Goal: Information Seeking & Learning: Check status

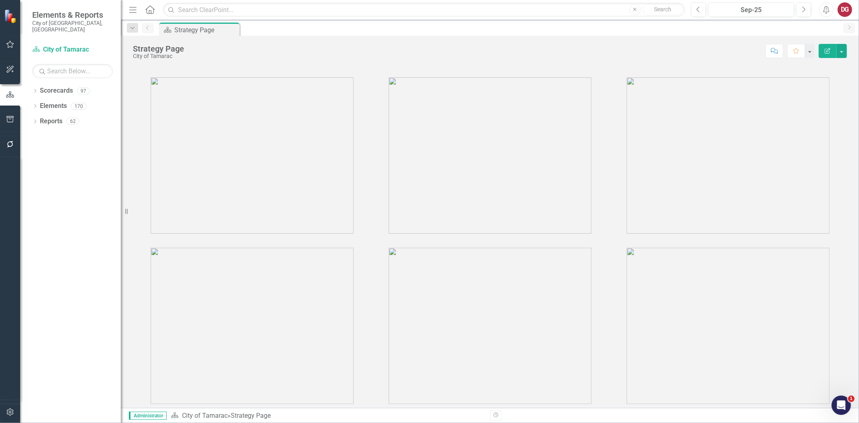
click at [31, 85] on div "Dropdown Scorecards 97 Dropdown City of Tamarac Dropdown Building Certificate o…" at bounding box center [70, 253] width 101 height 339
click at [31, 84] on div "Dropdown Scorecards 97 Dropdown City of Tamarac Dropdown Building Certificate o…" at bounding box center [70, 253] width 101 height 339
click at [35, 89] on icon "Dropdown" at bounding box center [35, 91] width 6 height 4
click at [38, 103] on icon "Dropdown" at bounding box center [39, 105] width 6 height 5
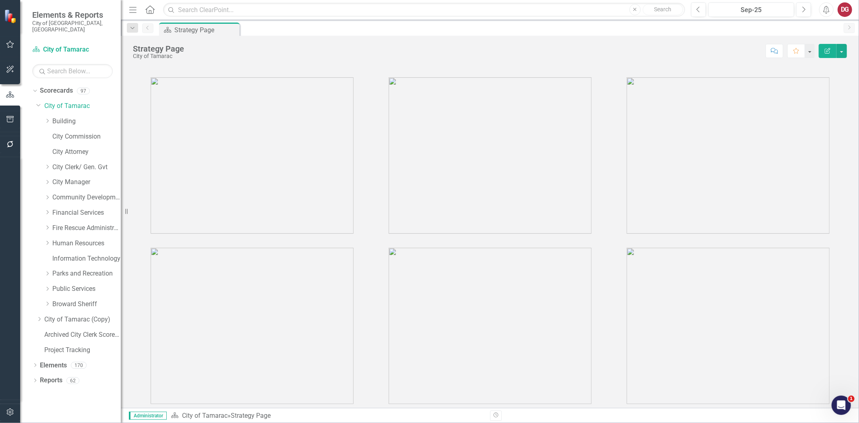
scroll to position [15, 0]
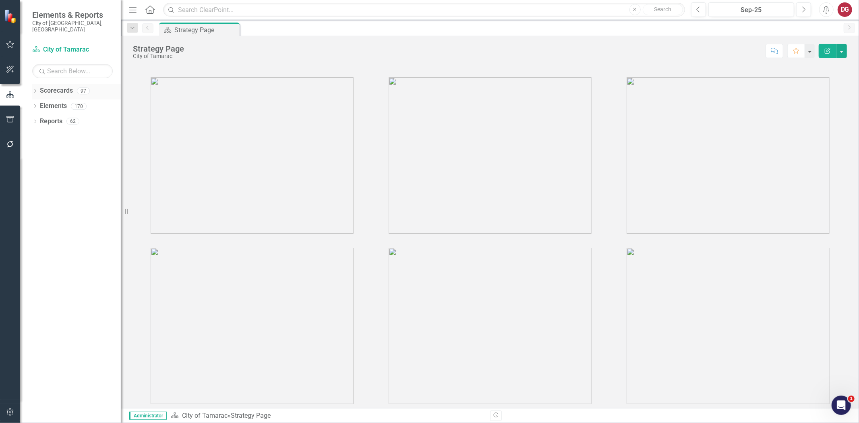
click at [39, 84] on div "Dropdown Scorecards 97" at bounding box center [76, 91] width 89 height 15
click at [35, 89] on icon "Dropdown" at bounding box center [35, 91] width 6 height 4
click at [37, 103] on icon "Dropdown" at bounding box center [39, 105] width 6 height 5
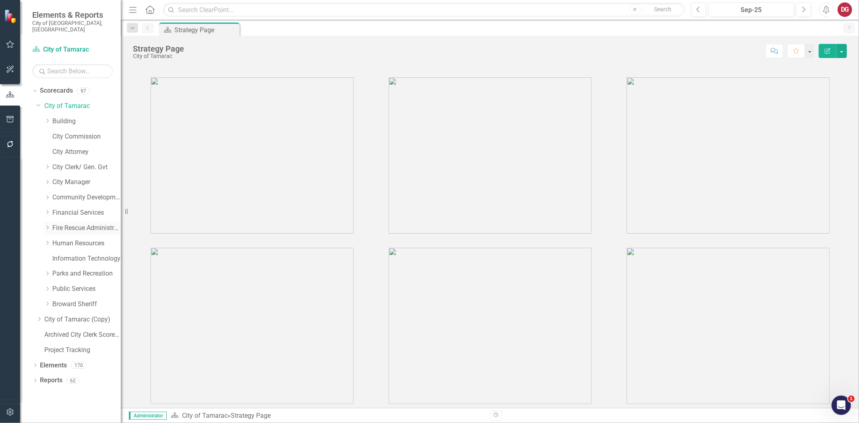
click at [49, 225] on icon "Dropdown" at bounding box center [47, 227] width 6 height 5
click at [47, 210] on icon "Dropdown" at bounding box center [47, 212] width 6 height 5
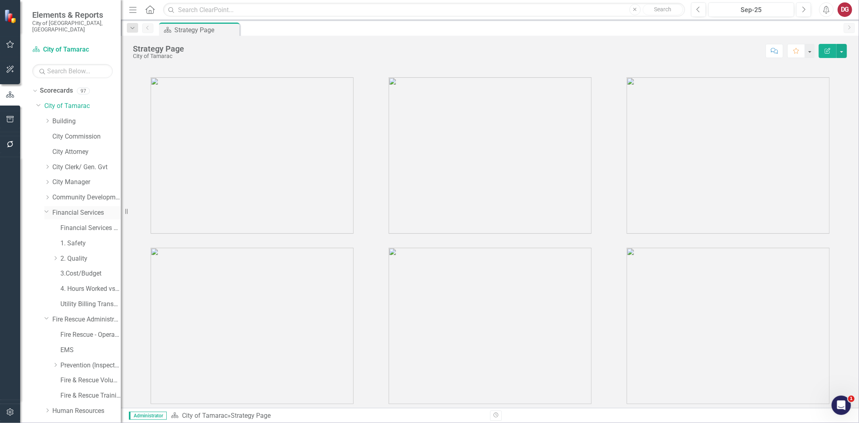
click at [45, 208] on icon "Dropdown" at bounding box center [46, 211] width 5 height 6
click at [64, 208] on link "Financial Services" at bounding box center [86, 212] width 68 height 9
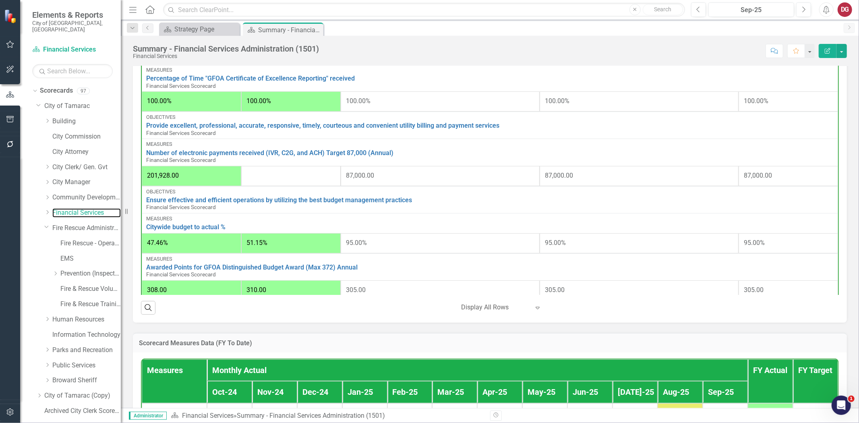
scroll to position [239, 0]
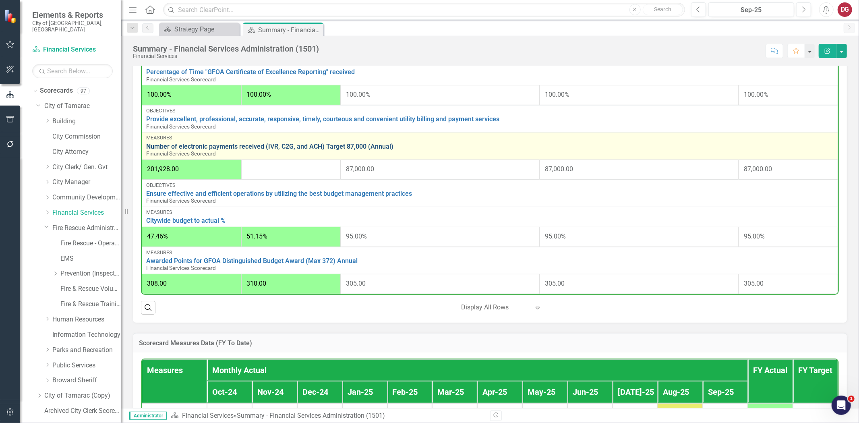
click at [181, 145] on link "Number of electronic payments received (IVR, C2G, and ACH) Target 87,000 (Annua…" at bounding box center [489, 146] width 687 height 7
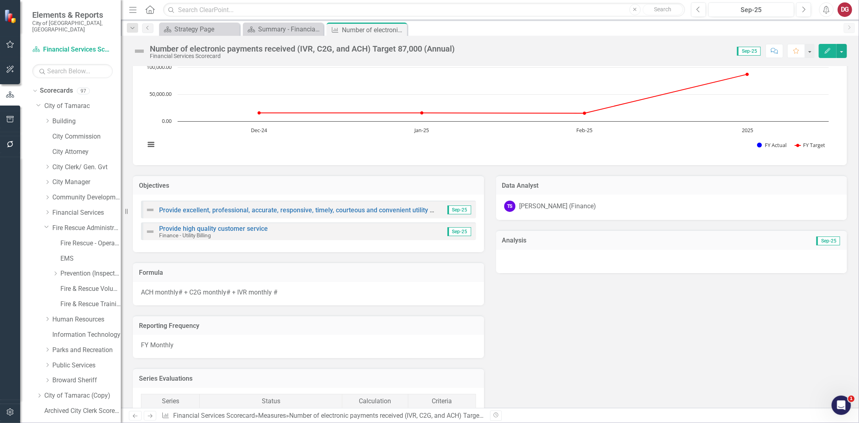
scroll to position [55, 0]
click at [224, 227] on link "Provide high quality customer service" at bounding box center [213, 229] width 109 height 8
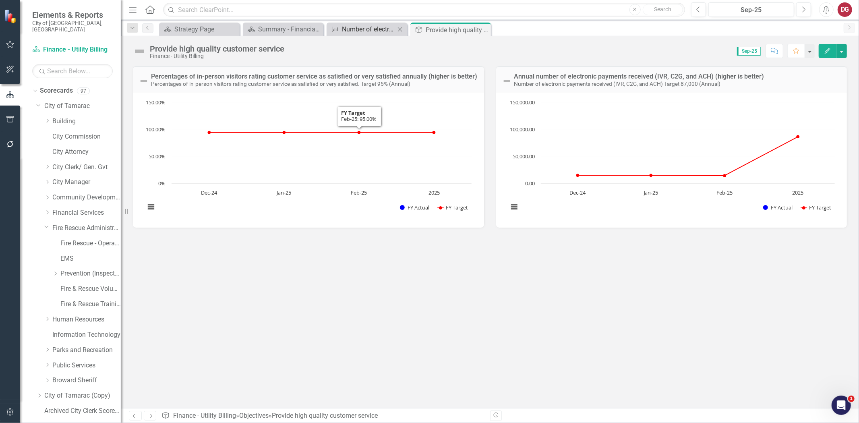
click at [368, 29] on div "Number of electronic payments received (IVR, C2G, and ACH) Target 87,000 (Annua…" at bounding box center [368, 29] width 53 height 10
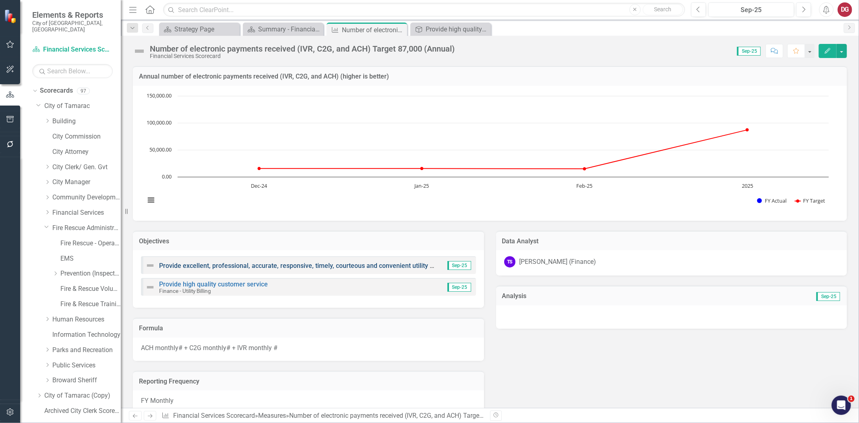
click at [185, 265] on link "Provide excellent, professional, accurate, responsive, timely, courteous and co…" at bounding box center [335, 266] width 353 height 8
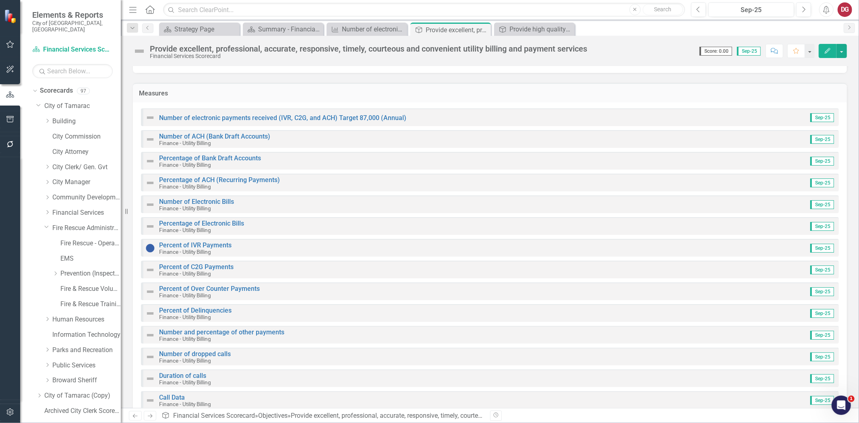
scroll to position [78, 0]
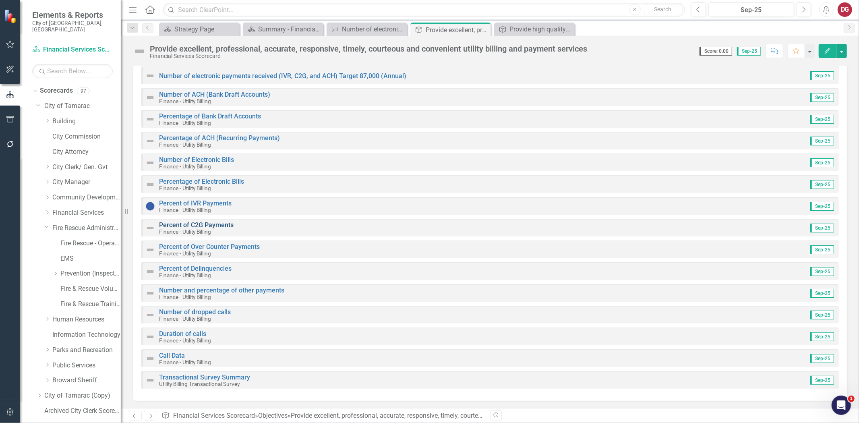
click at [192, 223] on link "Percent of C2G Payments" at bounding box center [196, 225] width 74 height 8
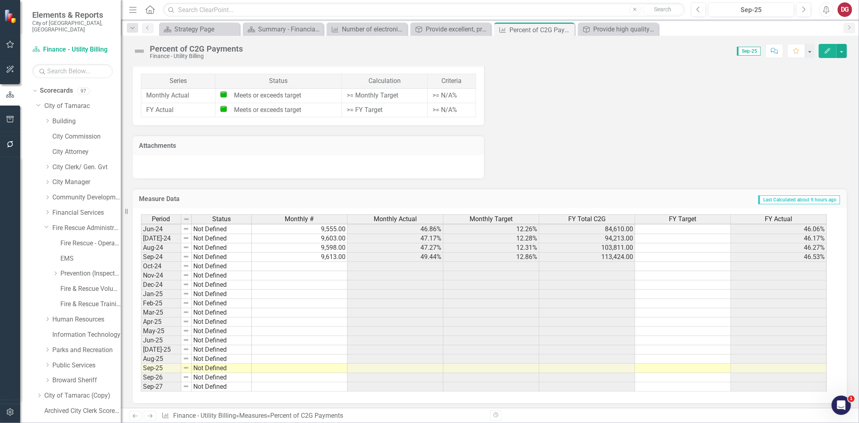
click at [325, 264] on tbody "Mar-23 Not Defined 9,211.00 45.60% 12.38% 50,600.00 41.51% Apr-23 Not Defined 8…" at bounding box center [483, 238] width 685 height 306
click at [325, 264] on td at bounding box center [300, 266] width 96 height 9
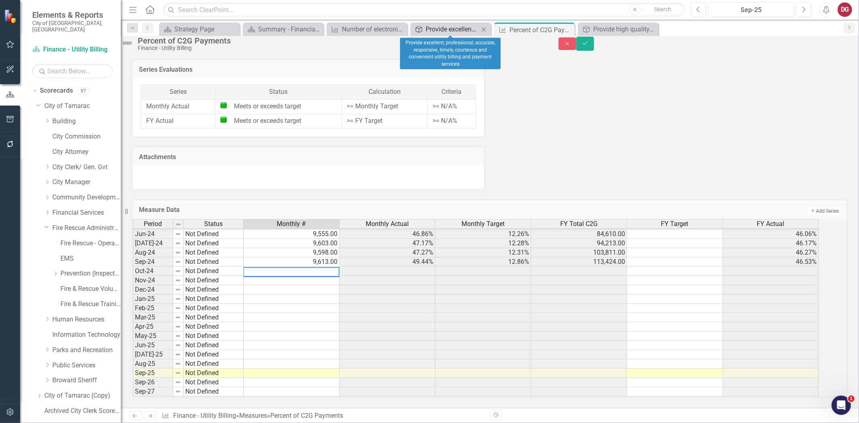
click at [451, 30] on div "Provide excellent, professional, accurate, responsive, timely, courteous and co…" at bounding box center [451, 29] width 53 height 10
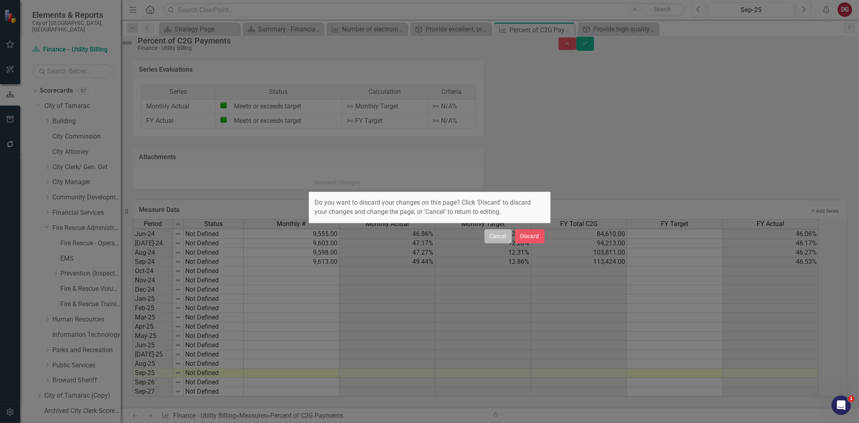
click at [508, 239] on button "Cancel" at bounding box center [497, 236] width 27 height 14
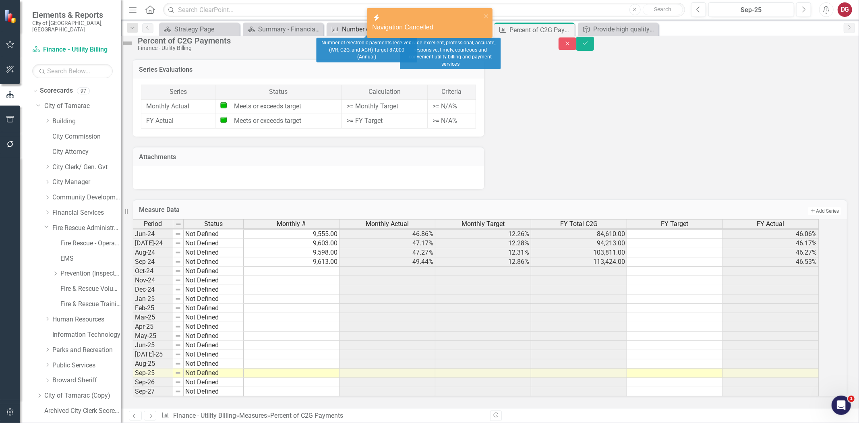
click at [349, 29] on div "Number of electronic payments received (IVR, C2G, and ACH) Target 87,000 (Annua…" at bounding box center [368, 29] width 53 height 10
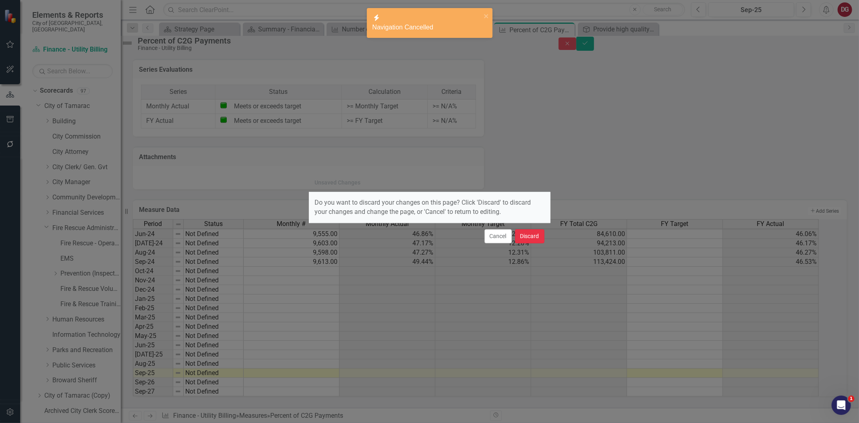
click at [522, 238] on button "Discard" at bounding box center [529, 236] width 29 height 14
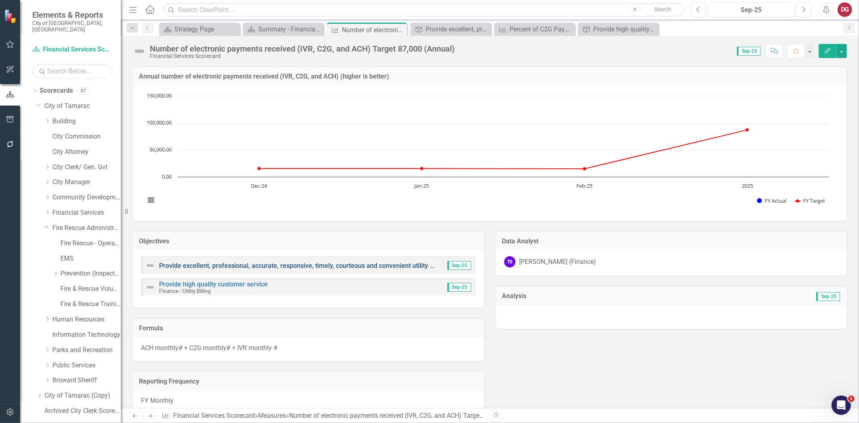
click at [219, 266] on link "Provide excellent, professional, accurate, responsive, timely, courteous and co…" at bounding box center [335, 266] width 353 height 8
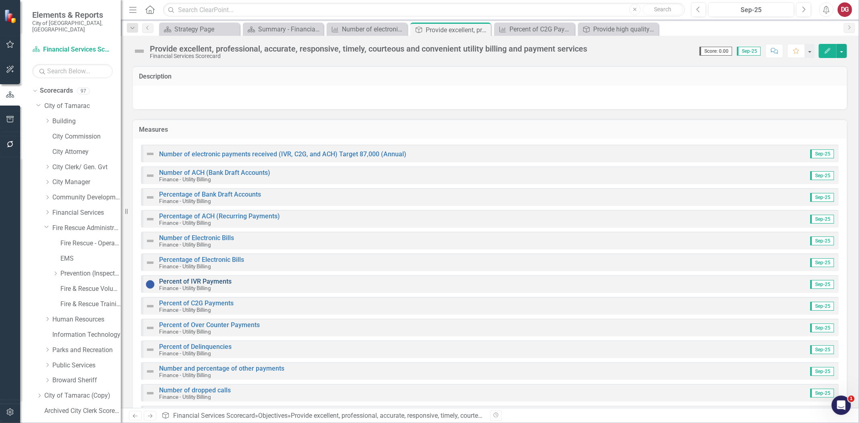
click at [192, 282] on link "Percent of IVR Payments" at bounding box center [195, 281] width 72 height 8
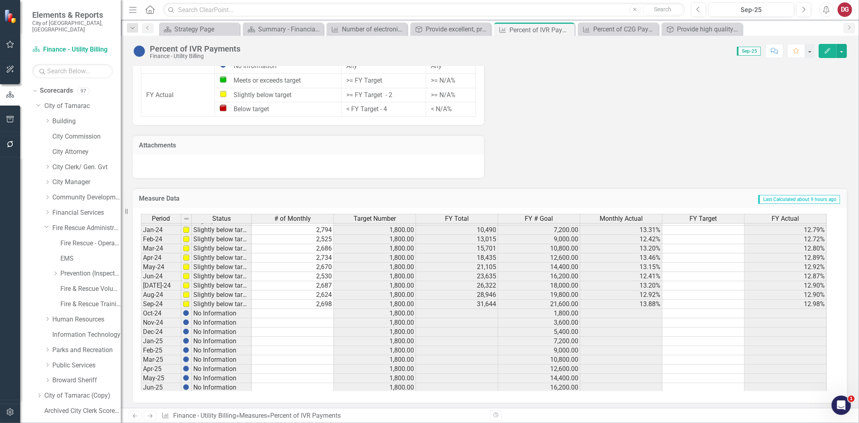
scroll to position [298, 0]
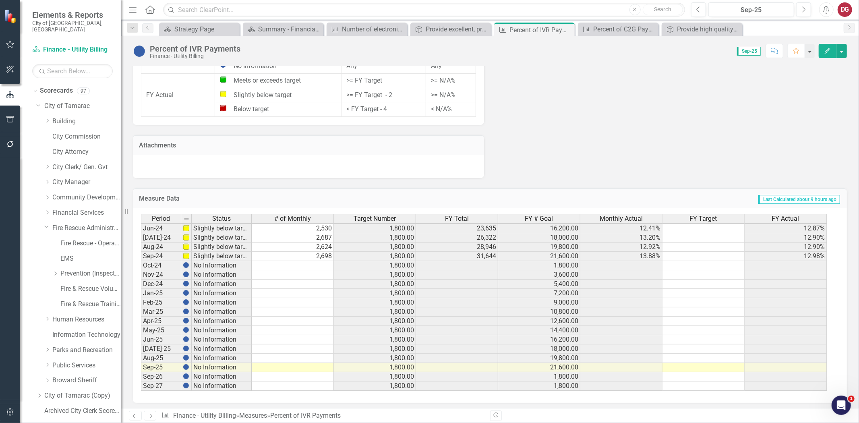
click at [471, 194] on td "Last Calculated about 9 hours ago" at bounding box center [605, 199] width 470 height 10
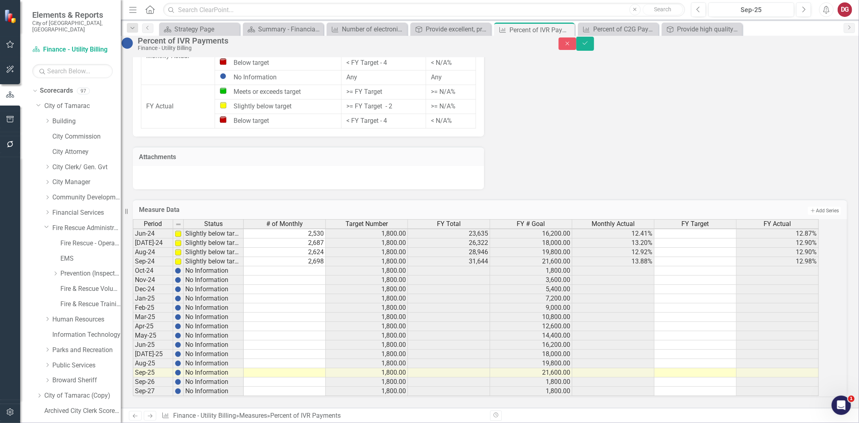
scroll to position [297, 0]
click at [576, 47] on button "Close" at bounding box center [567, 43] width 18 height 12
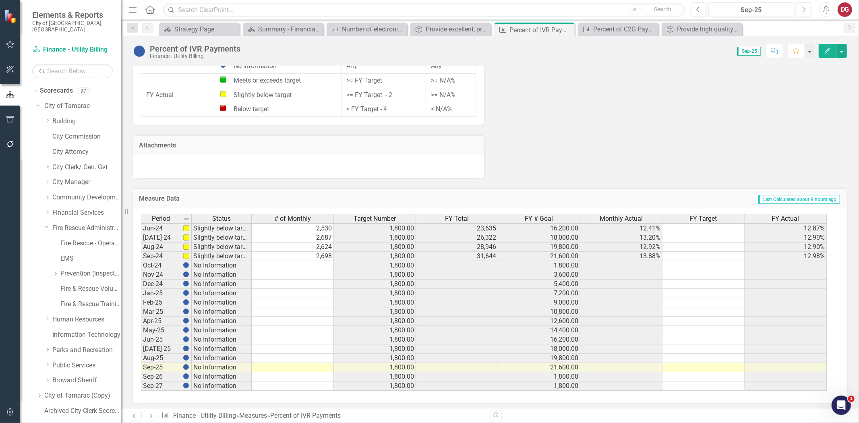
click at [299, 215] on span "# of Monthly" at bounding box center [292, 218] width 37 height 7
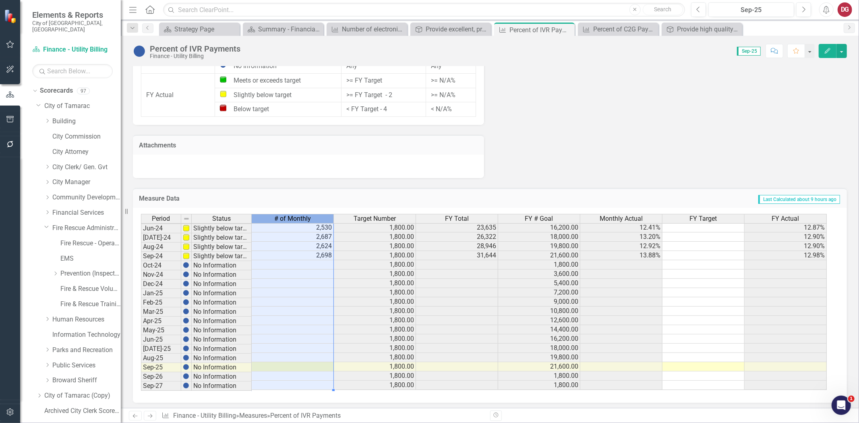
click at [299, 215] on span "# of Monthly" at bounding box center [292, 218] width 37 height 7
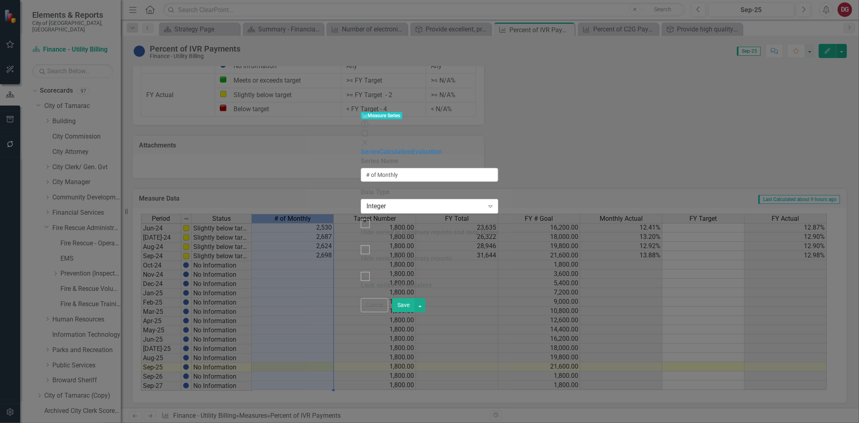
type input "# of Monthly"
click at [411, 148] on link "Evaluation" at bounding box center [426, 152] width 30 height 8
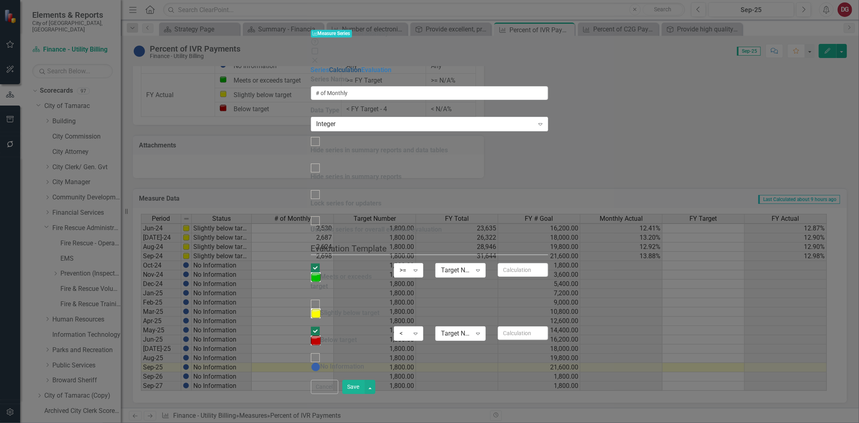
click at [329, 66] on link "Calculation" at bounding box center [345, 70] width 32 height 8
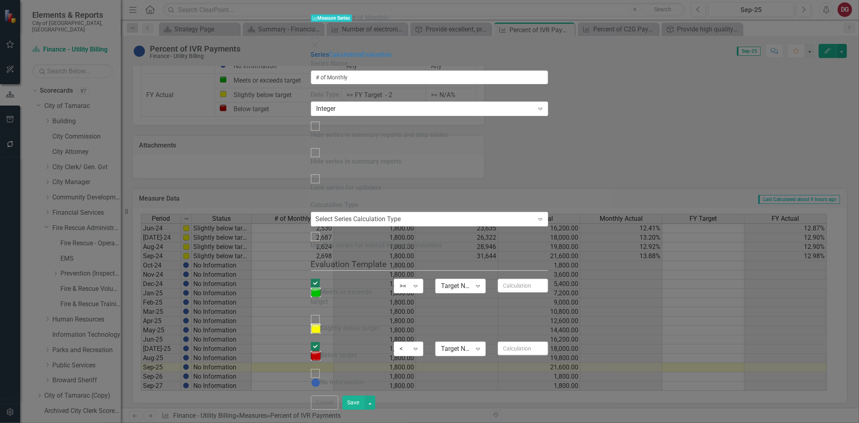
click at [311, 51] on link "Series" at bounding box center [320, 55] width 19 height 8
click at [338, 409] on button "Cancel" at bounding box center [324, 402] width 27 height 14
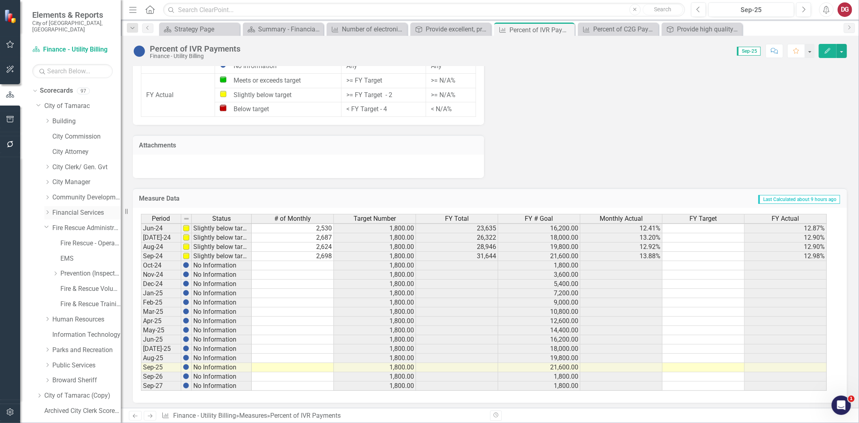
click at [86, 208] on link "Financial Services" at bounding box center [86, 212] width 68 height 9
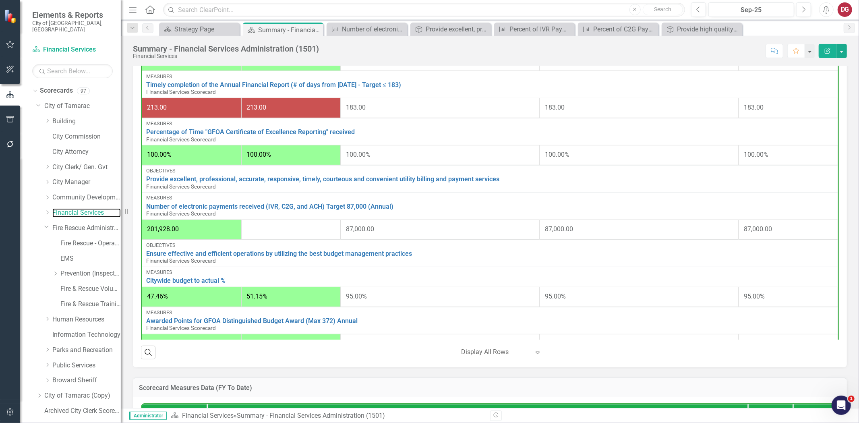
scroll to position [223, 0]
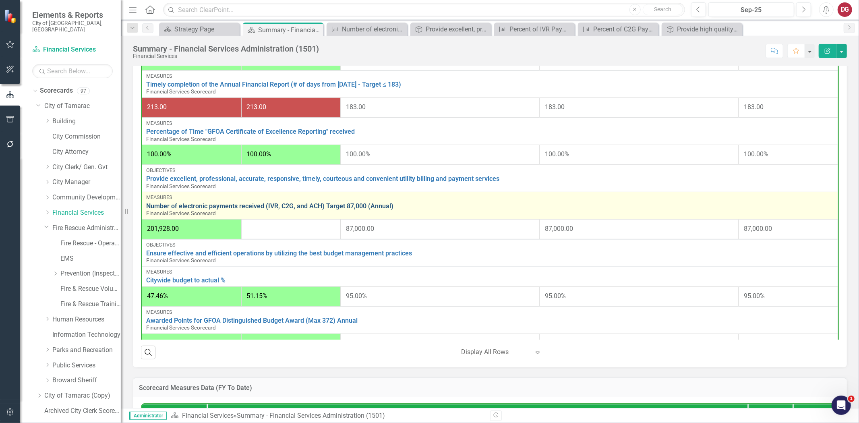
click at [252, 204] on link "Number of electronic payments received (IVR, C2G, and ACH) Target 87,000 (Annua…" at bounding box center [489, 205] width 687 height 7
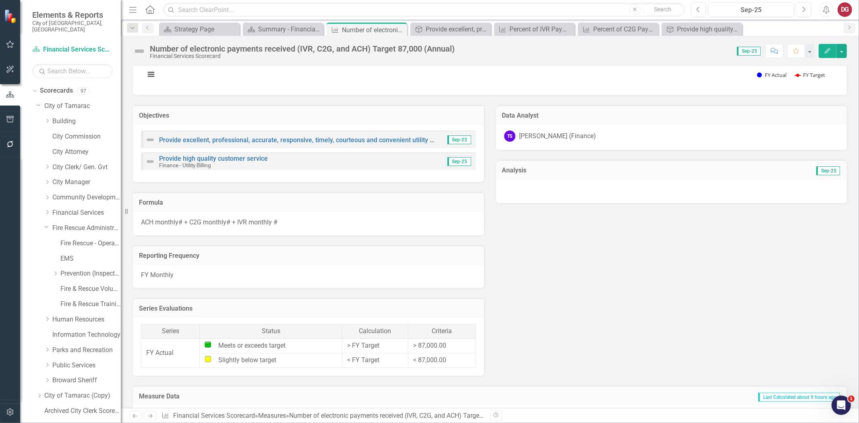
scroll to position [100, 0]
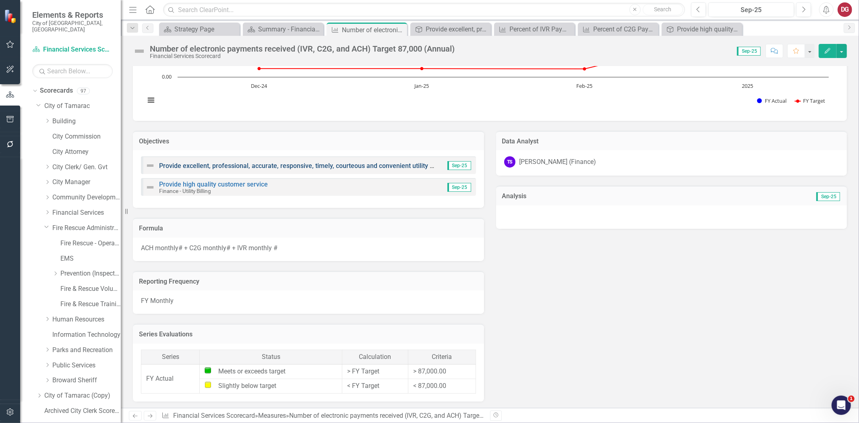
click at [219, 165] on link "Provide excellent, professional, accurate, responsive, timely, courteous and co…" at bounding box center [335, 166] width 353 height 8
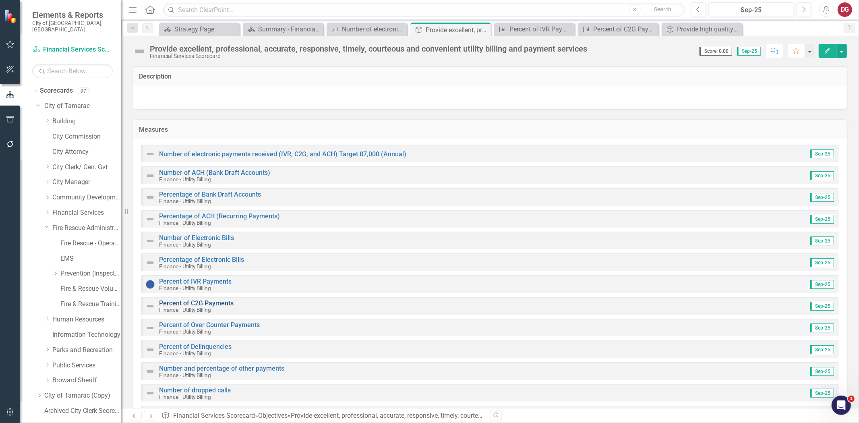
click at [202, 303] on link "Percent of C2G Payments" at bounding box center [196, 303] width 74 height 8
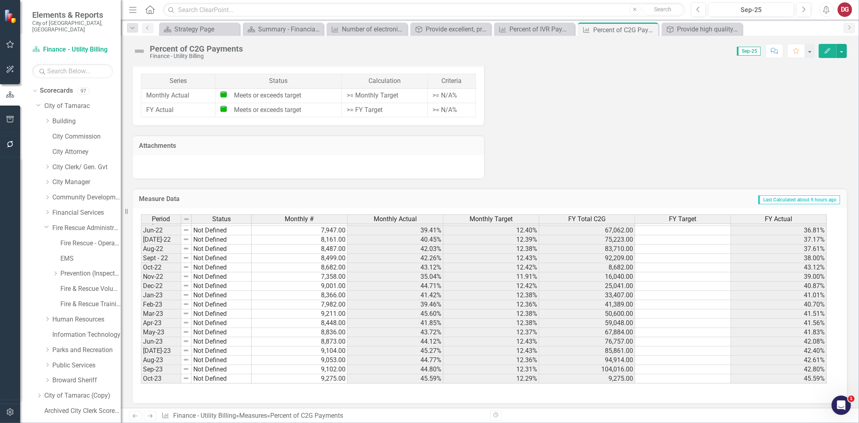
scroll to position [134, 0]
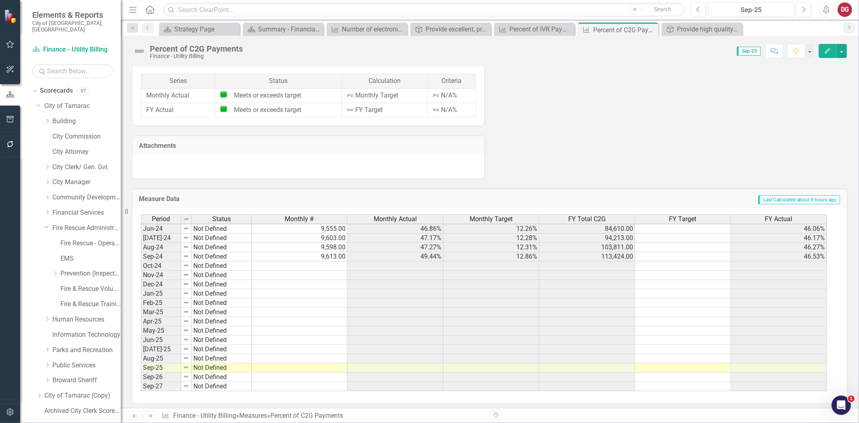
click at [326, 263] on tbody "Nov-22 Not Defined 7,358.00 35.04% 11.91% 16,040.00 39.00% Dec-22 Not Defined 9…" at bounding box center [483, 219] width 685 height 343
click at [326, 263] on td at bounding box center [300, 265] width 96 height 9
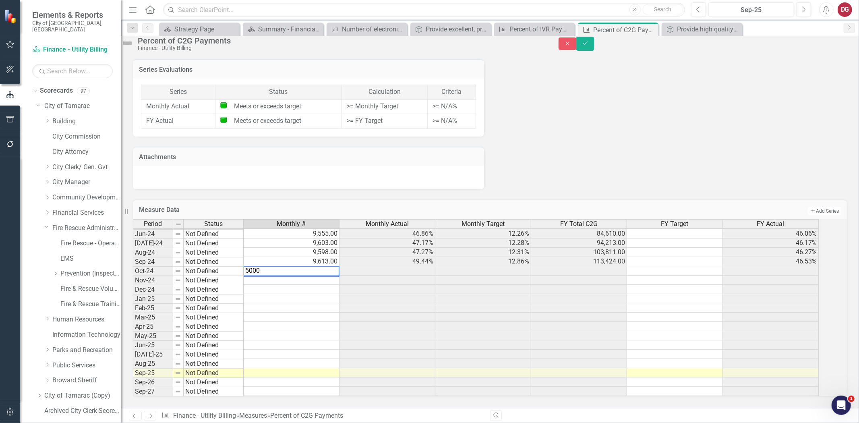
type textarea "5000"
click at [536, 189] on div "Measure Data Add Add Series Period Status Monthly # Monthly Actual Monthly Targ…" at bounding box center [490, 294] width 726 height 211
click at [594, 45] on button "Save" at bounding box center [585, 44] width 18 height 14
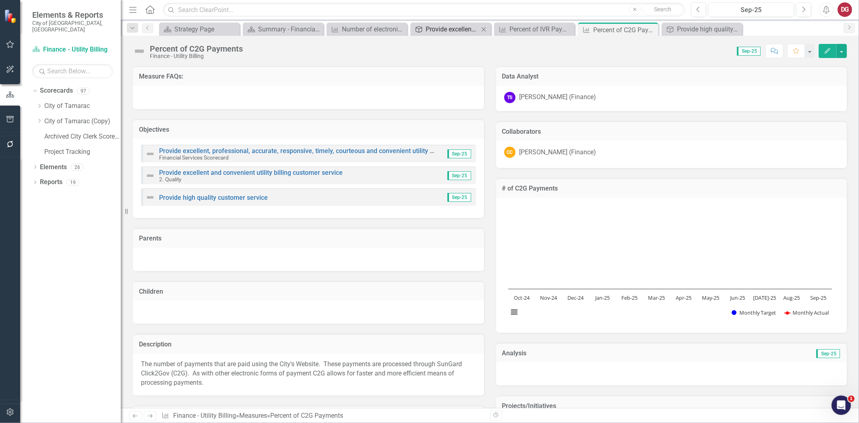
click at [432, 27] on div "Provide excellent, professional, accurate, responsive, timely, courteous and co…" at bounding box center [451, 29] width 53 height 10
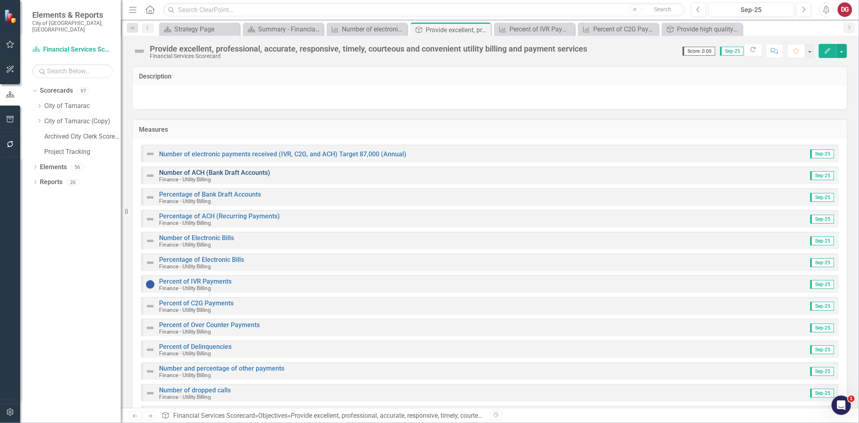
click at [184, 171] on link "Number of ACH (Bank Draft Accounts)" at bounding box center [214, 173] width 111 height 8
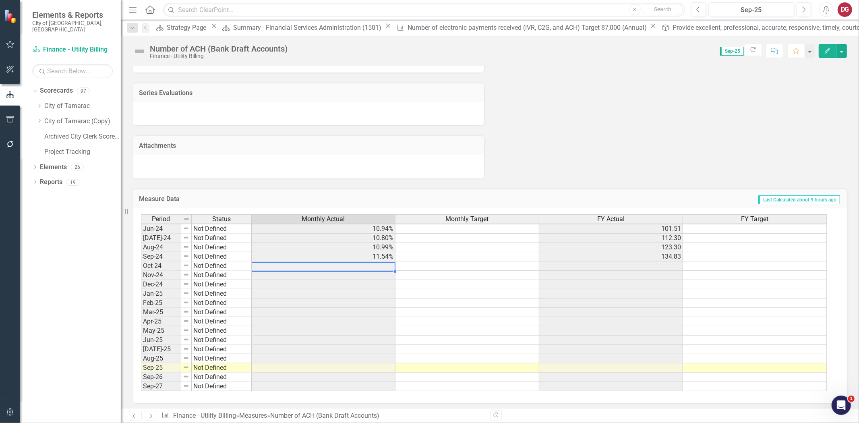
click at [351, 262] on tbody "May-23 Not Defined 10.88% 84.12 Jun-23 Not Defined 11.08% 95.20 [DATE]-23 Not D…" at bounding box center [483, 246] width 685 height 287
click at [351, 262] on td at bounding box center [324, 265] width 144 height 9
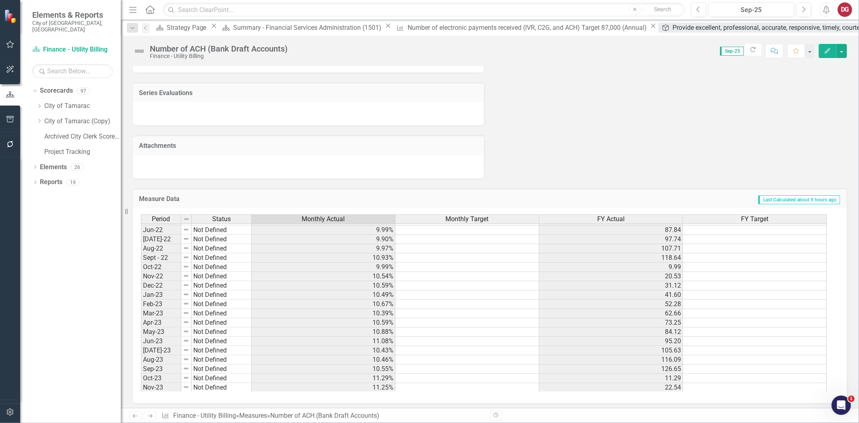
click at [673, 25] on div "Provide excellent, professional, accurate, responsive, timely, courteous and co…" at bounding box center [845, 28] width 344 height 10
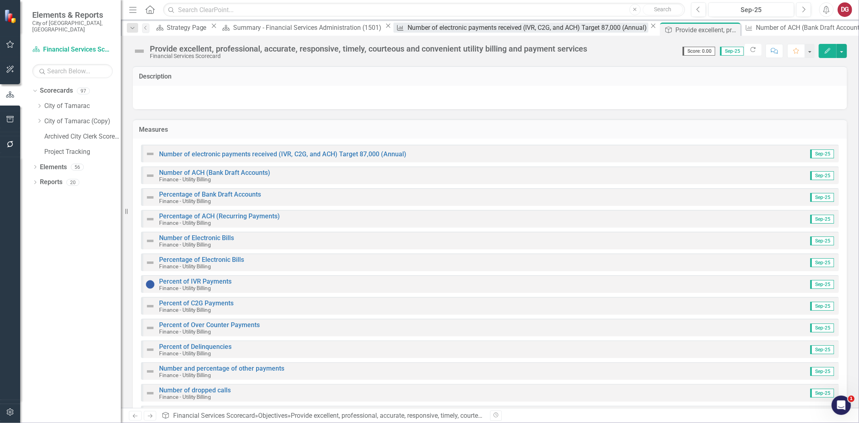
click at [407, 27] on div "Number of electronic payments received (IVR, C2G, and ACH) Target 87,000 (Annua…" at bounding box center [527, 28] width 241 height 10
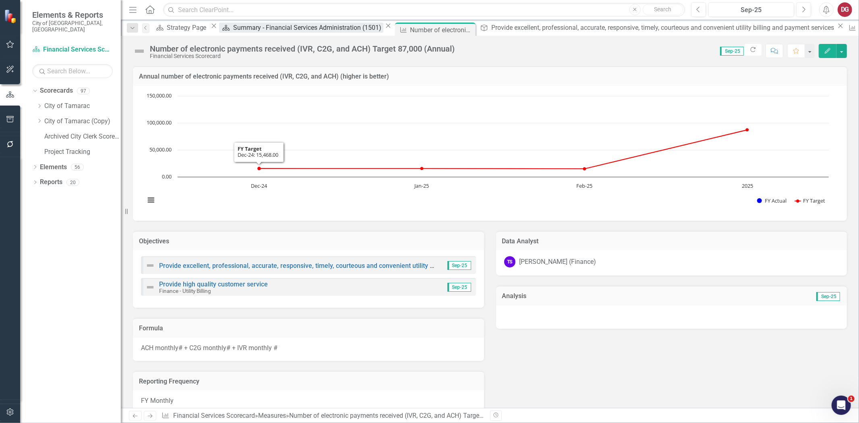
click at [272, 33] on div "Summary - Financial Services Administration (1501)" at bounding box center [308, 28] width 150 height 10
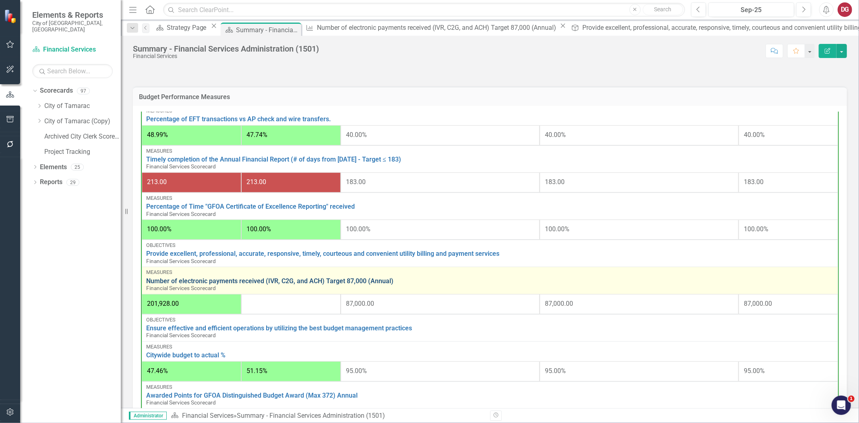
click at [259, 280] on link "Number of electronic payments received (IVR, C2G, and ACH) Target 87,000 (Annua…" at bounding box center [489, 280] width 687 height 7
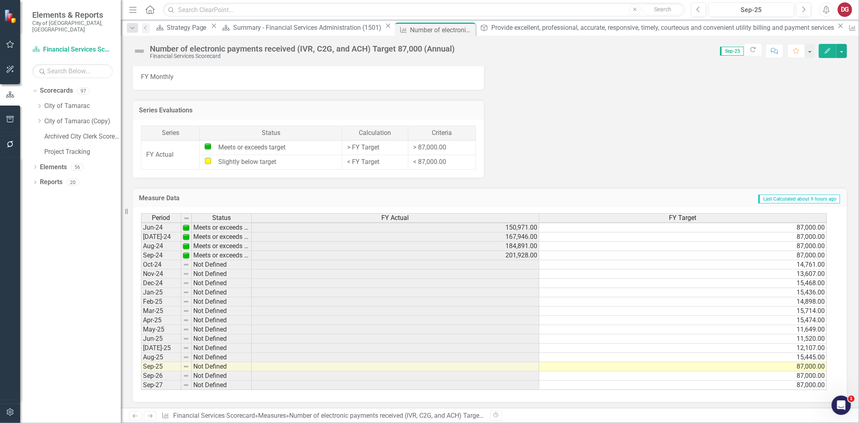
click at [411, 217] on div "FY Actual" at bounding box center [395, 217] width 287 height 9
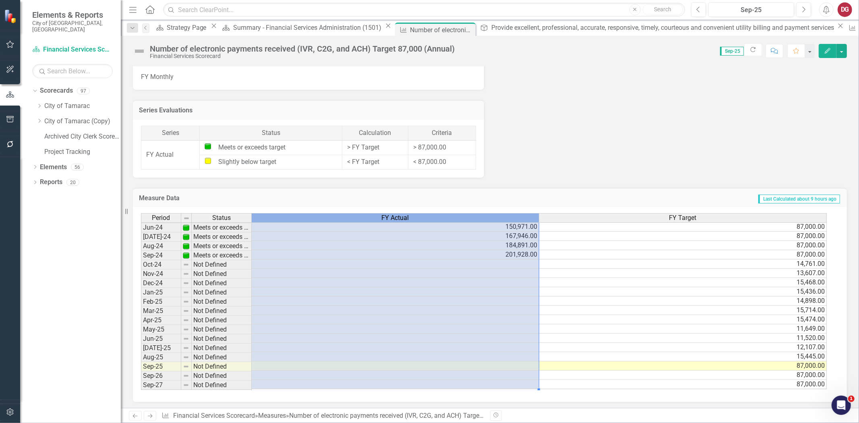
click at [411, 217] on div "FY Actual" at bounding box center [395, 217] width 287 height 9
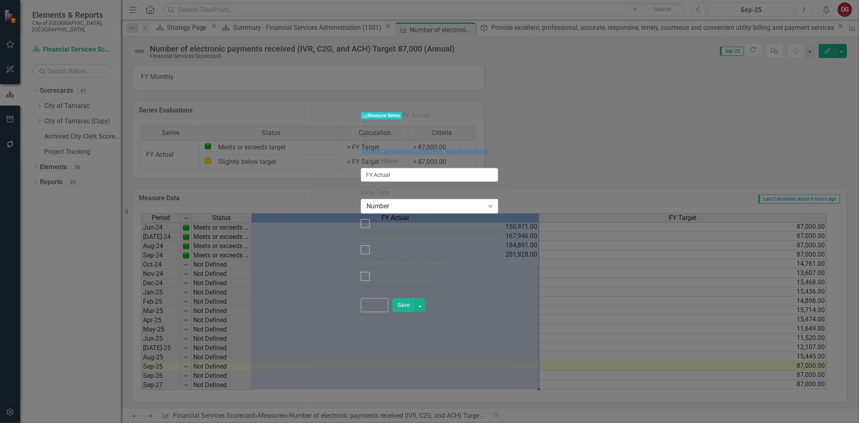
type input "FY Actual"
click at [379, 148] on link "Calculation" at bounding box center [395, 152] width 32 height 8
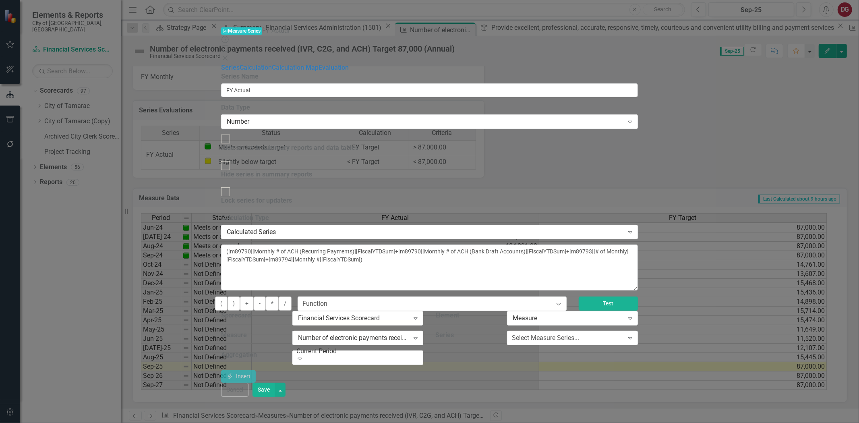
click at [638, 296] on button "Test" at bounding box center [608, 303] width 60 height 14
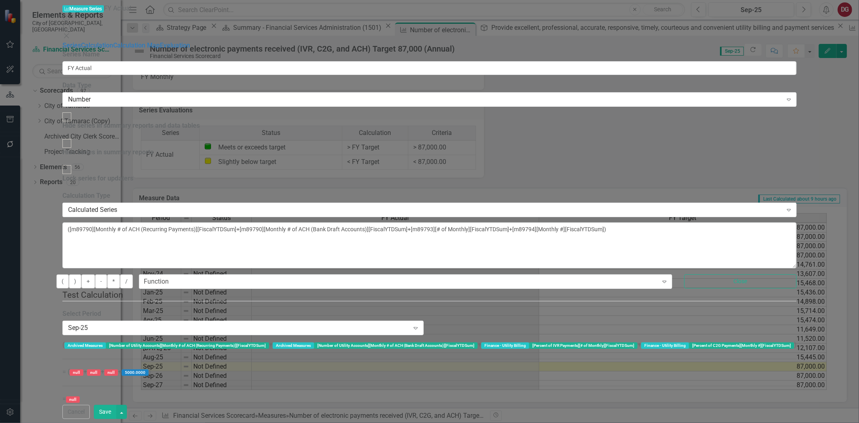
click at [90, 415] on button "Cancel" at bounding box center [75, 412] width 27 height 14
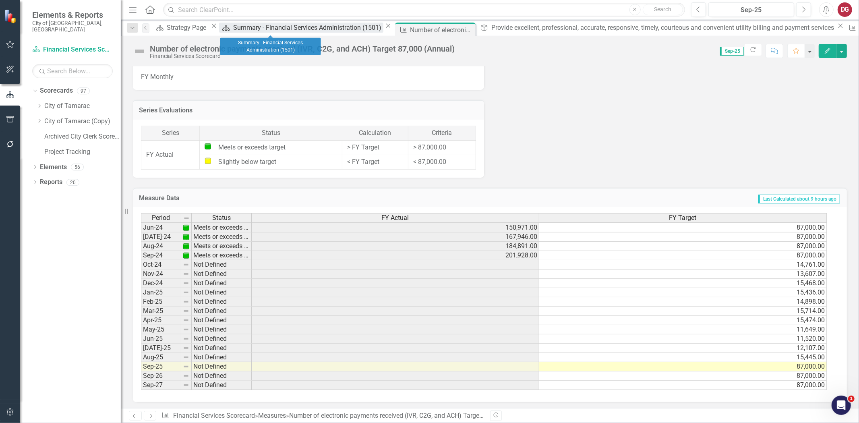
click at [251, 31] on div "Summary - Financial Services Administration (1501)" at bounding box center [308, 28] width 150 height 10
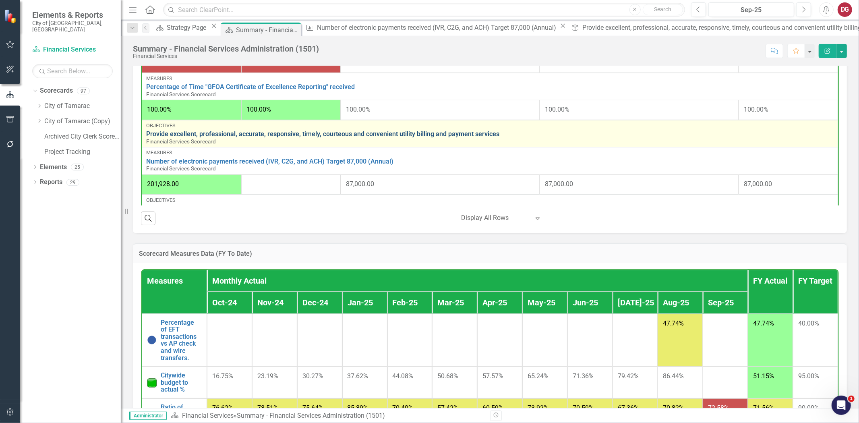
scroll to position [179, 0]
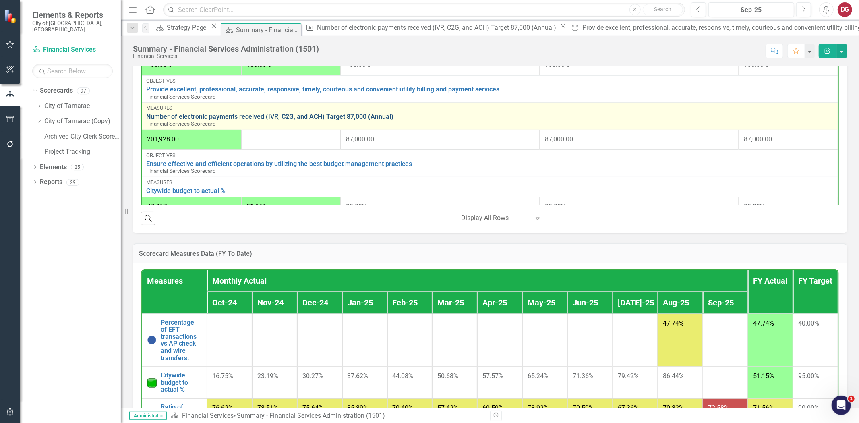
click at [335, 114] on link "Number of electronic payments received (IVR, C2G, and ACH) Target 87,000 (Annua…" at bounding box center [489, 116] width 687 height 7
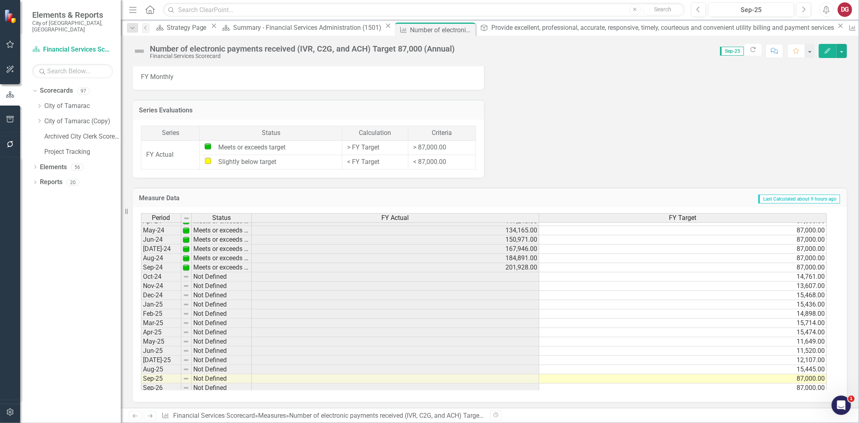
scroll to position [298, 0]
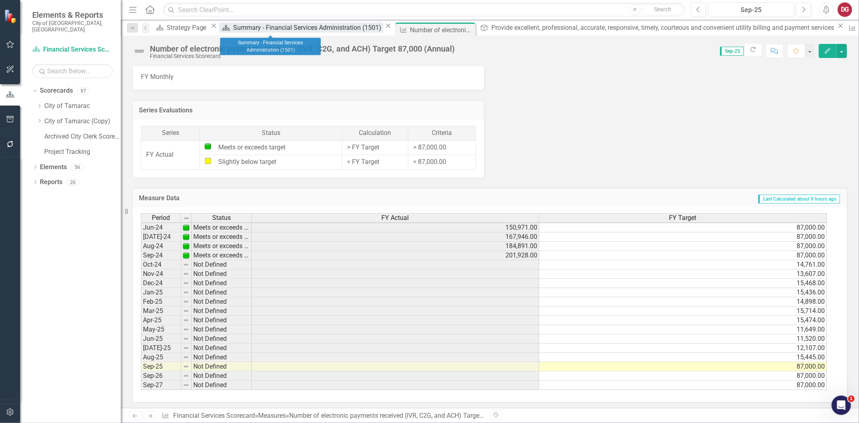
click at [279, 26] on div "Summary - Financial Services Administration (1501)" at bounding box center [308, 28] width 150 height 10
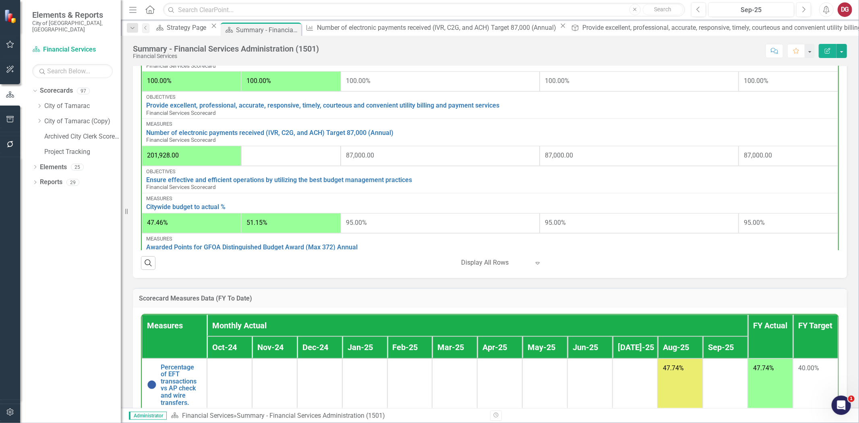
scroll to position [223, 0]
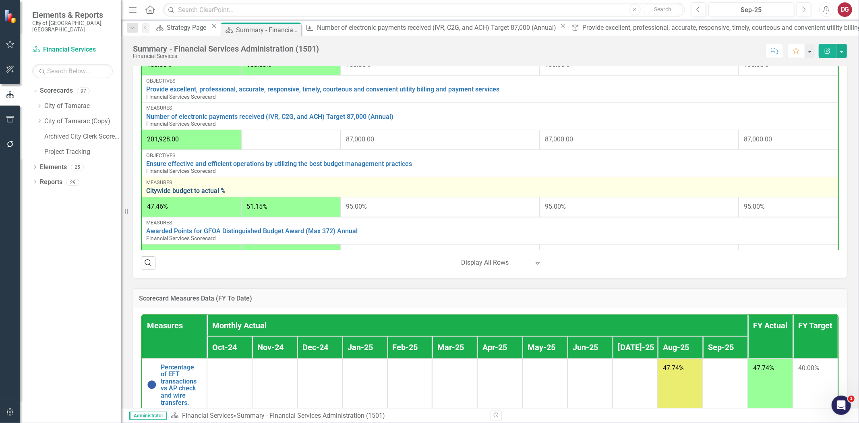
click at [198, 189] on link "Citywide budget to actual %" at bounding box center [489, 190] width 687 height 7
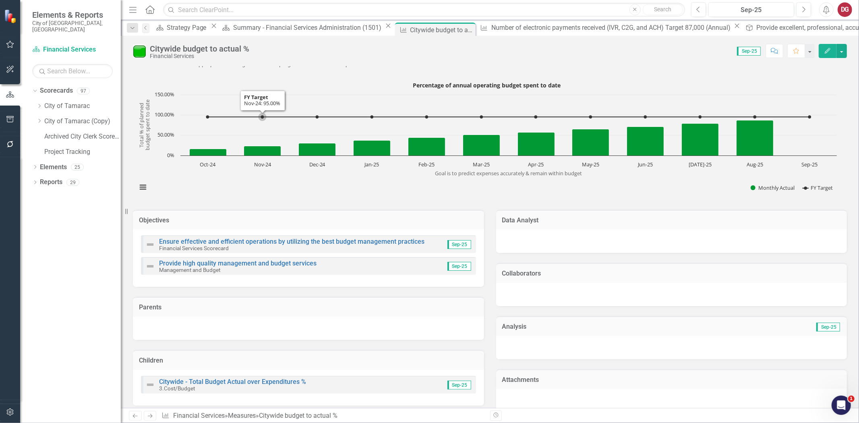
scroll to position [79, 0]
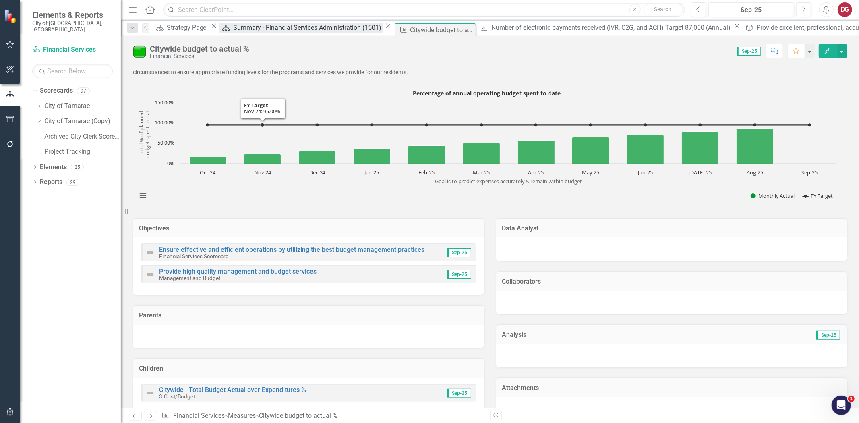
click at [258, 30] on div "Summary - Financial Services Administration (1501)" at bounding box center [308, 28] width 150 height 10
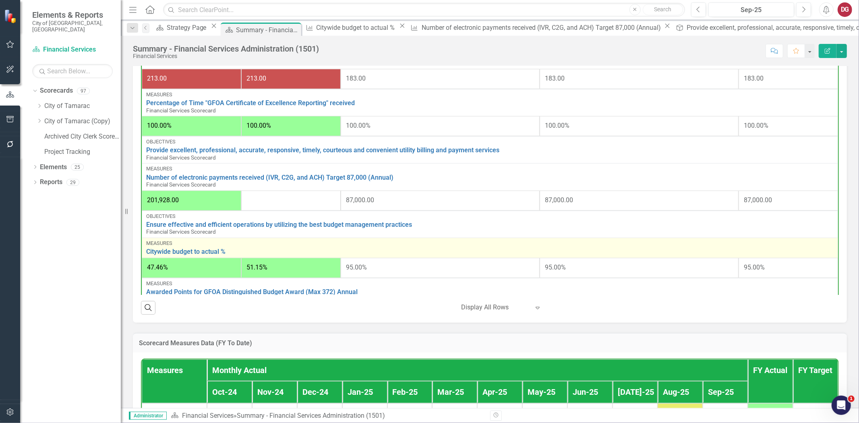
scroll to position [223, 0]
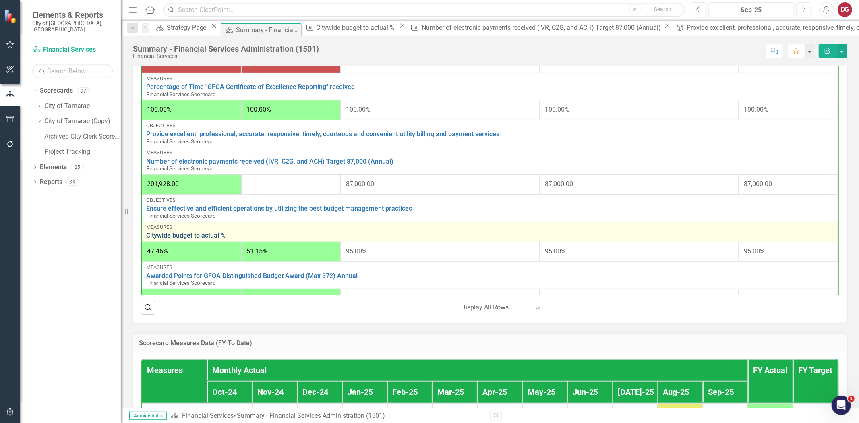
click at [191, 234] on link "Citywide budget to actual %" at bounding box center [489, 235] width 687 height 7
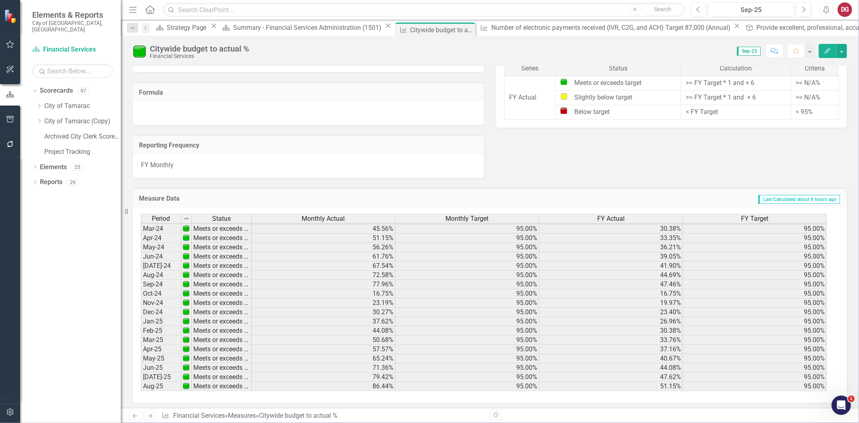
scroll to position [298, 0]
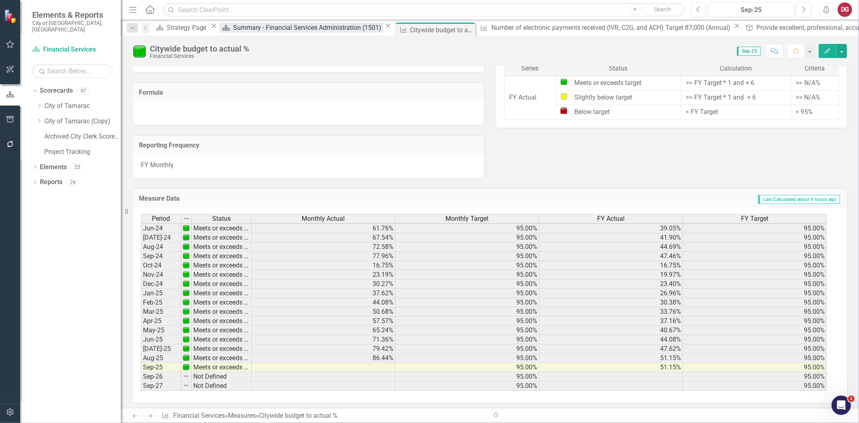
click at [268, 29] on div "Summary - Financial Services Administration (1501)" at bounding box center [308, 28] width 150 height 10
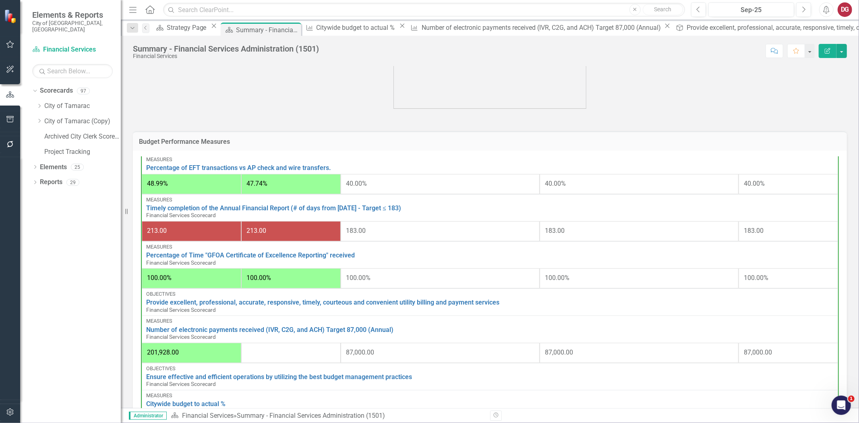
scroll to position [239, 0]
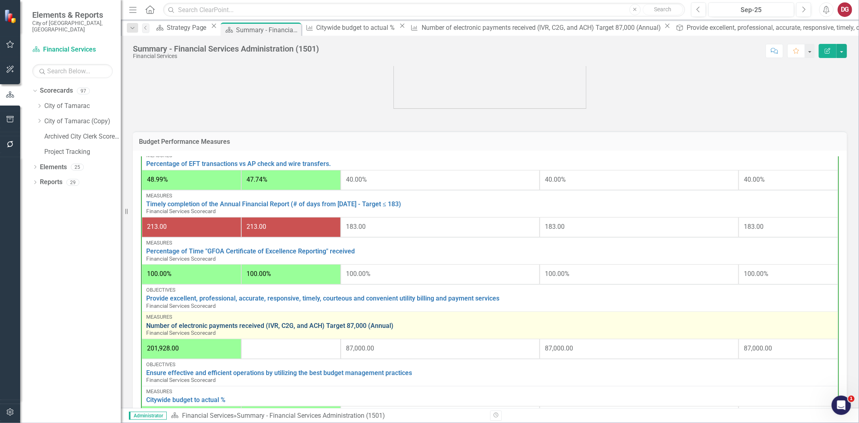
click at [270, 322] on link "Number of electronic payments received (IVR, C2G, and ACH) Target 87,000 (Annua…" at bounding box center [489, 325] width 687 height 7
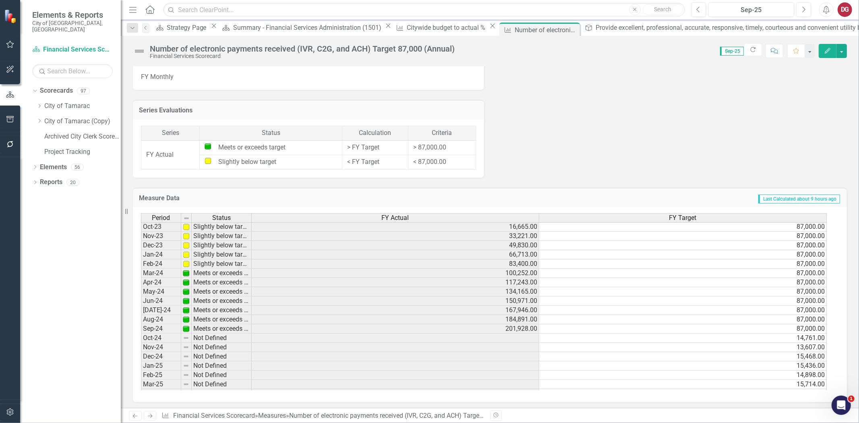
scroll to position [268, 0]
click at [480, 194] on td "Last Calculated about 9 hours ago" at bounding box center [605, 199] width 470 height 10
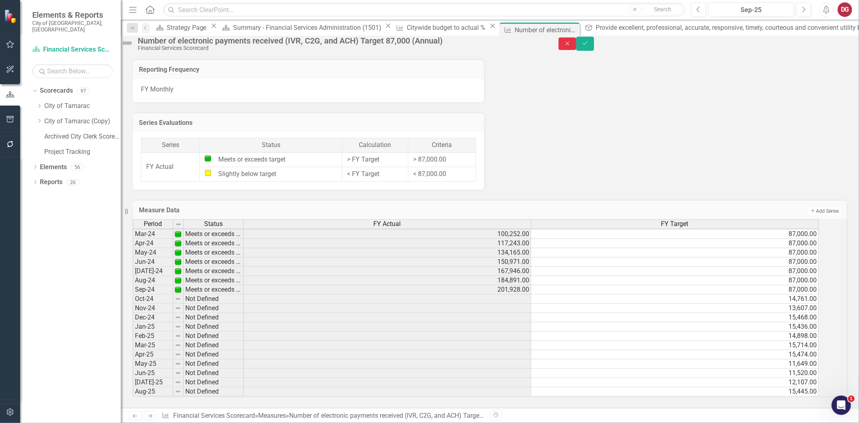
click at [571, 45] on icon "Close" at bounding box center [567, 44] width 7 height 6
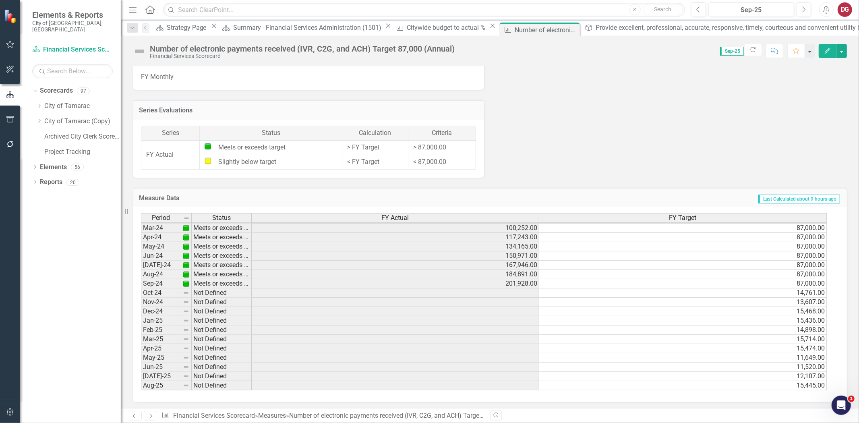
click at [438, 213] on div "FY Actual" at bounding box center [395, 217] width 287 height 9
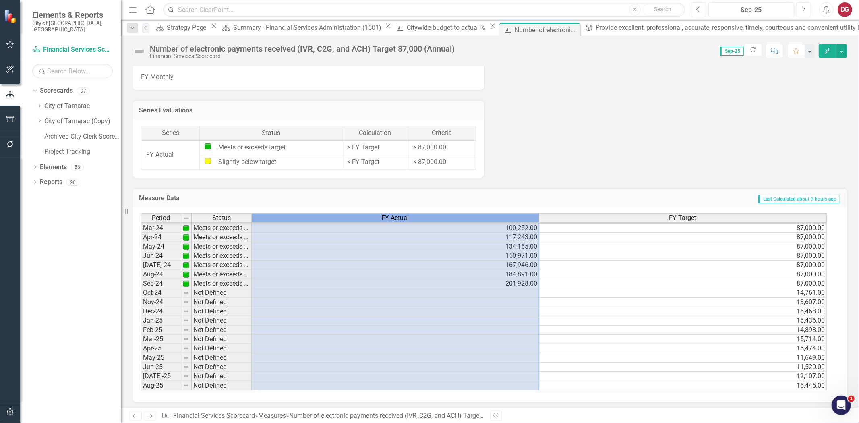
click at [438, 213] on div "FY Actual" at bounding box center [395, 217] width 287 height 9
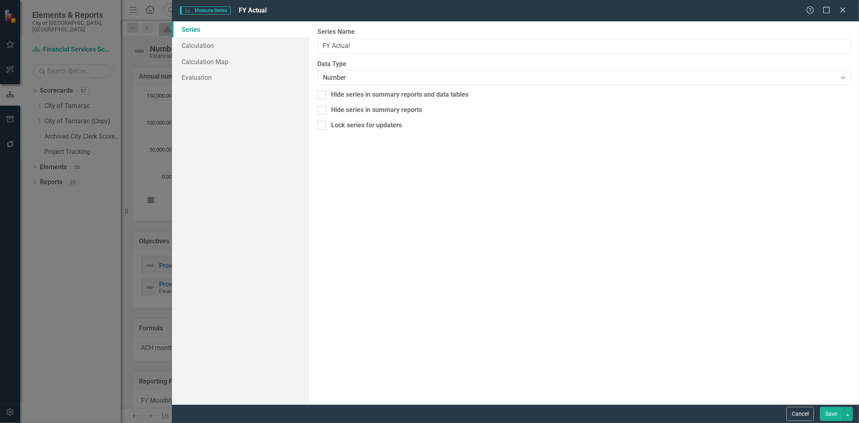
scroll to position [268, 0]
click at [208, 46] on link "Calculation" at bounding box center [240, 45] width 137 height 16
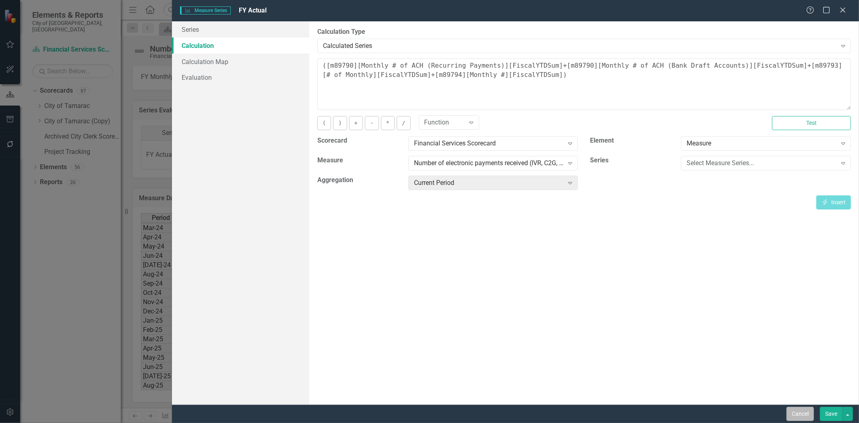
click at [807, 416] on button "Cancel" at bounding box center [799, 414] width 27 height 14
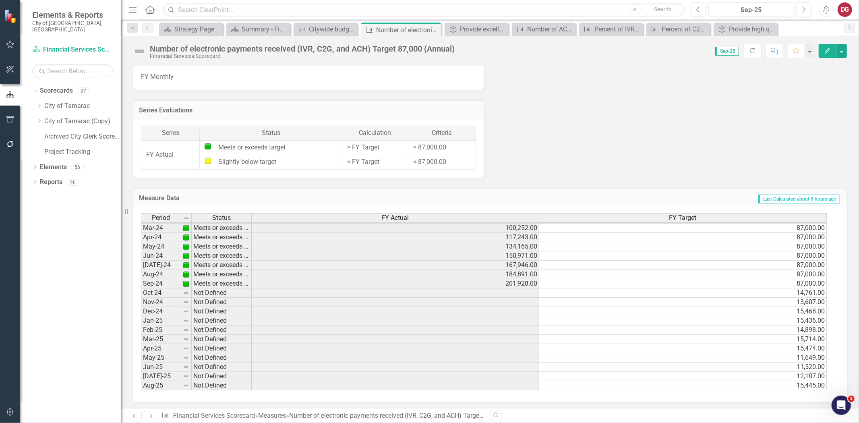
scroll to position [297, 0]
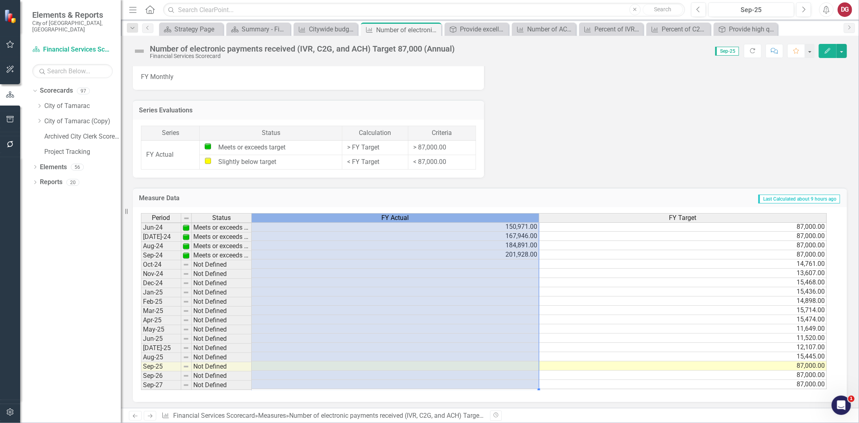
click at [418, 217] on div "FY Actual" at bounding box center [395, 217] width 287 height 9
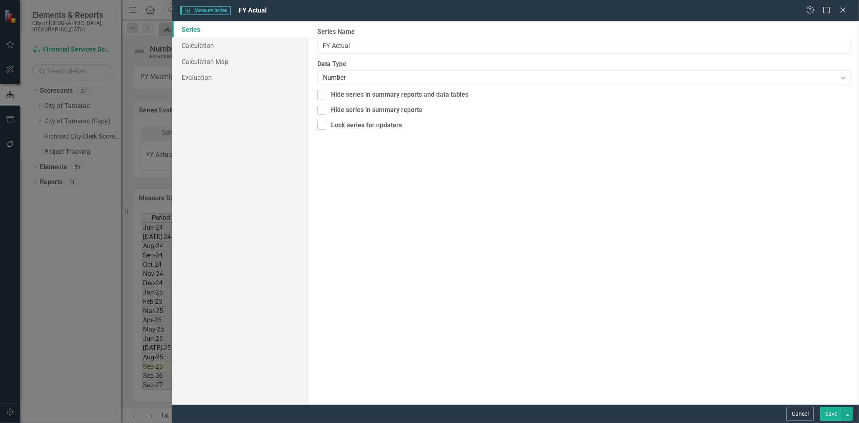
scroll to position [296, 0]
click at [206, 46] on link "Calculation" at bounding box center [240, 45] width 137 height 16
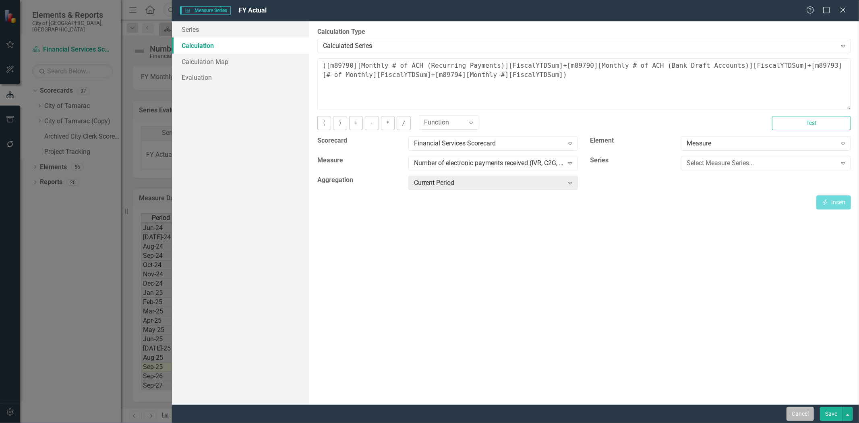
click at [795, 419] on button "Cancel" at bounding box center [799, 414] width 27 height 14
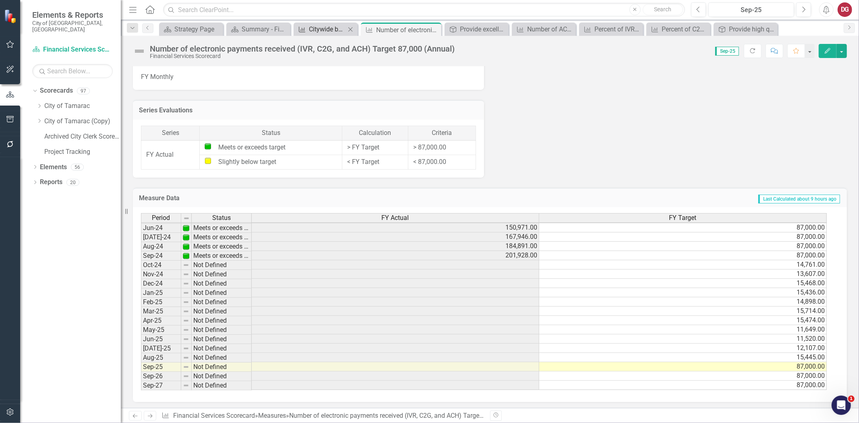
click at [318, 27] on div "Citywide budget to actual %" at bounding box center [327, 29] width 37 height 10
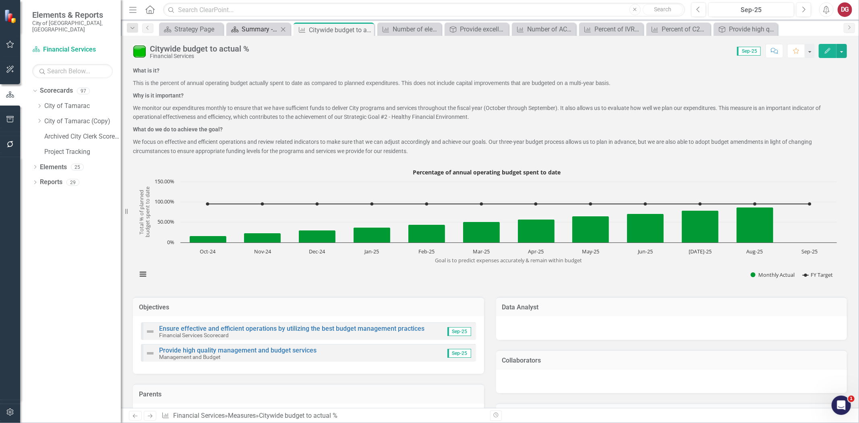
click at [255, 27] on div "Summary - Financial Services Administration (1501)" at bounding box center [260, 29] width 37 height 10
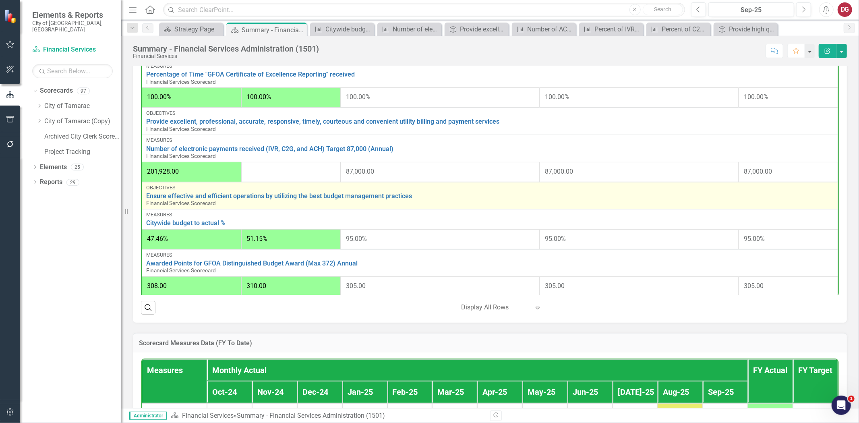
scroll to position [239, 0]
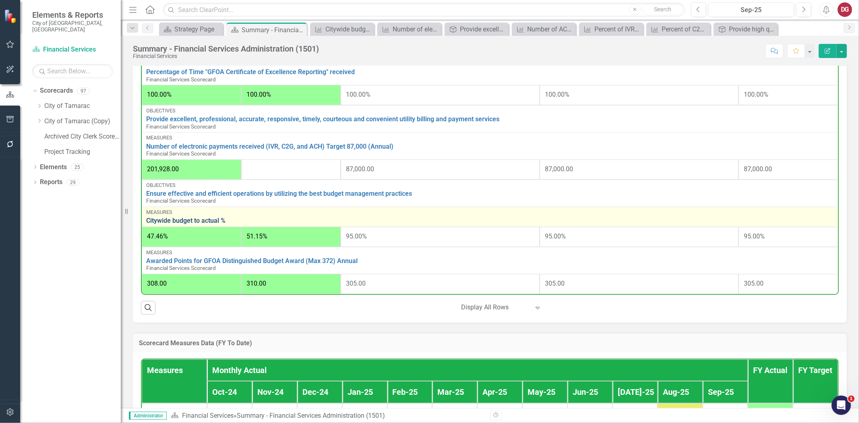
click at [204, 217] on link "Citywide budget to actual %" at bounding box center [489, 220] width 687 height 7
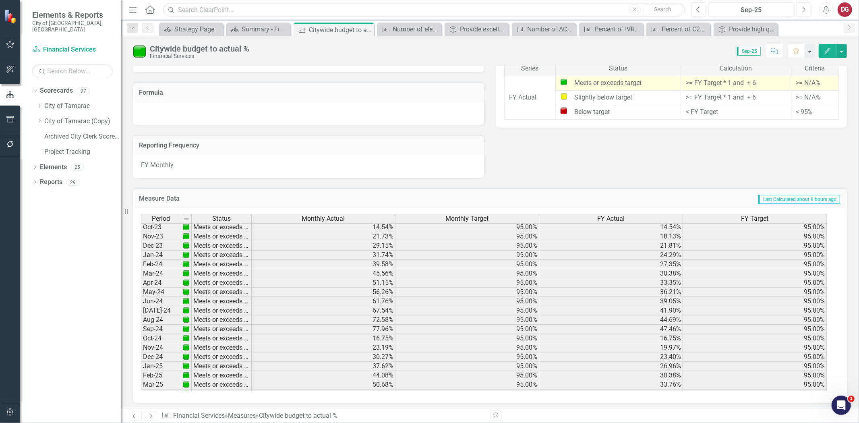
scroll to position [254, 0]
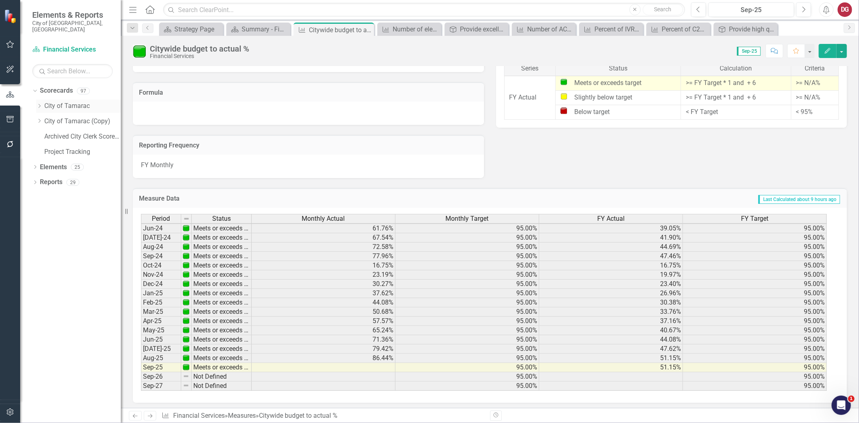
click at [37, 103] on icon "Dropdown" at bounding box center [39, 105] width 6 height 5
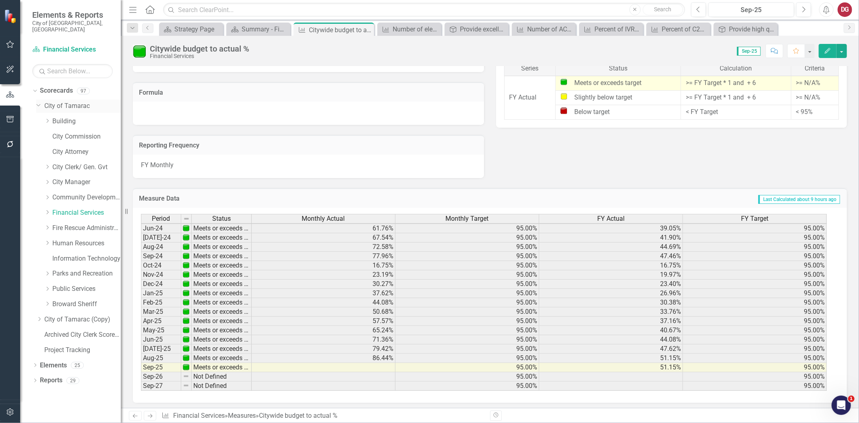
scroll to position [297, 0]
click at [60, 208] on link "Financial Services" at bounding box center [86, 212] width 68 height 9
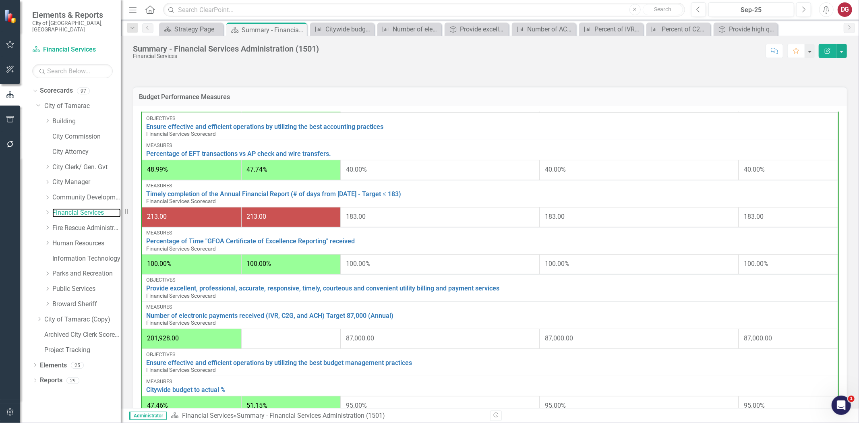
scroll to position [239, 0]
